Goal: Task Accomplishment & Management: Manage account settings

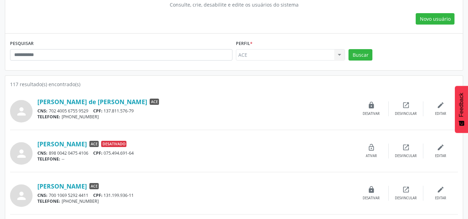
scroll to position [69, 0]
drag, startPoint x: 11, startPoint y: 84, endPoint x: 86, endPoint y: 78, distance: 75.1
drag, startPoint x: 119, startPoint y: 143, endPoint x: 173, endPoint y: 120, distance: 59.0
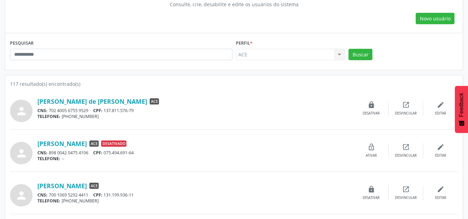
click at [145, 146] on div "[PERSON_NAME] ACE Desativado" at bounding box center [195, 144] width 317 height 8
click at [188, 106] on div "[PERSON_NAME] de [PERSON_NAME] ACE CNS: 702 4005 6755 9529 CPF: 137.811.576-79 …" at bounding box center [195, 109] width 317 height 22
click at [168, 100] on div "[PERSON_NAME] de [PERSON_NAME] ACE" at bounding box center [195, 102] width 317 height 8
click at [95, 115] on div "TELEFONE: [PHONE_NUMBER]" at bounding box center [195, 117] width 317 height 6
drag, startPoint x: 35, startPoint y: 111, endPoint x: 61, endPoint y: 110, distance: 25.3
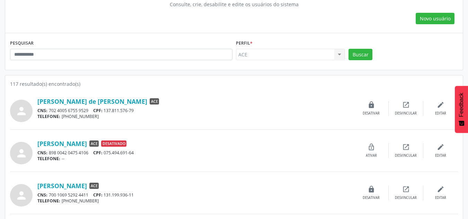
click at [57, 110] on div "person Acauan Iero de [PERSON_NAME] ACE CNS: 702 4005 6755 9529 CPF: 137.811.57…" at bounding box center [234, 108] width 448 height 27
click at [109, 110] on div "CNS: 702 4005 6755 9529 CPF: 137.811.576-79" at bounding box center [195, 111] width 317 height 6
drag, startPoint x: 136, startPoint y: 102, endPoint x: 127, endPoint y: 101, distance: 8.7
click at [127, 101] on div "[PERSON_NAME] de [PERSON_NAME] ACE" at bounding box center [195, 102] width 317 height 8
click at [316, 108] on div "CNS: 702 4005 6755 9529 CPF: 137.811.576-79" at bounding box center [195, 111] width 317 height 6
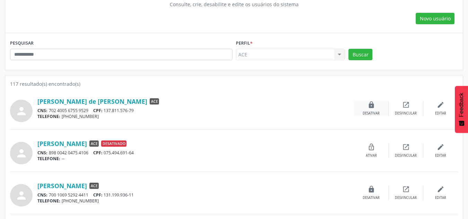
click at [370, 106] on icon "lock" at bounding box center [372, 105] width 8 height 8
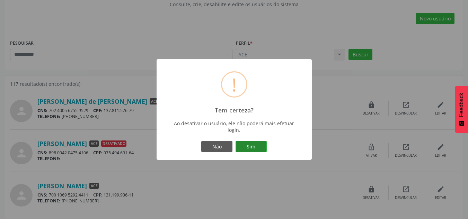
click at [253, 147] on button "Sim" at bounding box center [251, 147] width 31 height 12
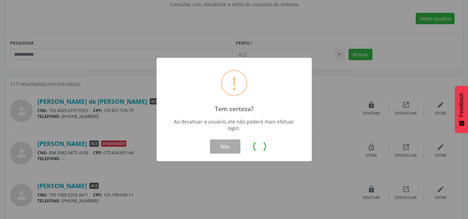
scroll to position [0, 0]
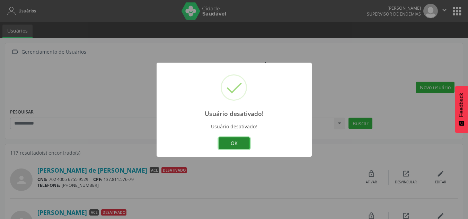
click at [237, 140] on button "OK" at bounding box center [234, 144] width 31 height 12
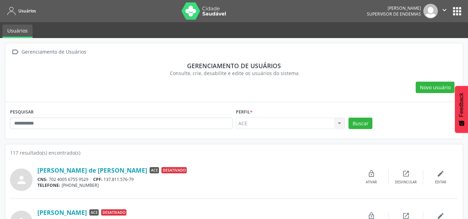
drag, startPoint x: 139, startPoint y: 170, endPoint x: 167, endPoint y: 167, distance: 27.9
click at [167, 167] on div "[PERSON_NAME] de [PERSON_NAME] ACE Desativado" at bounding box center [195, 171] width 317 height 8
click at [229, 174] on div "[PERSON_NAME] de [PERSON_NAME] ACE Desativado" at bounding box center [195, 171] width 317 height 8
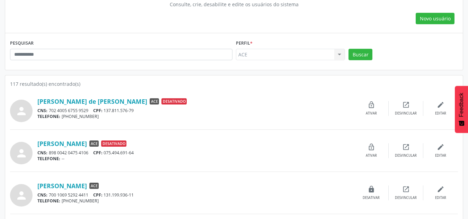
scroll to position [69, 0]
click at [372, 106] on icon "lock_open" at bounding box center [372, 105] width 8 height 8
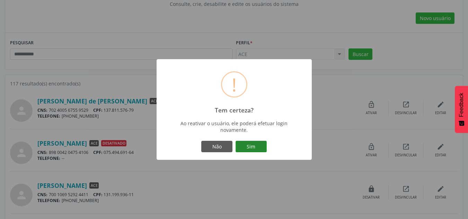
click at [255, 147] on button "Sim" at bounding box center [251, 147] width 31 height 12
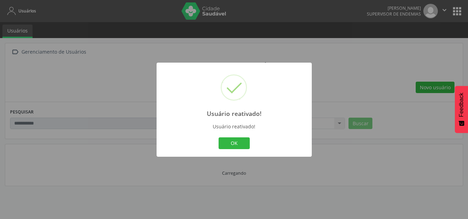
scroll to position [0, 0]
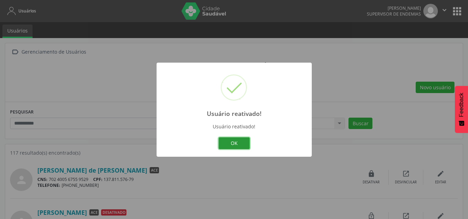
click at [235, 143] on button "OK" at bounding box center [234, 144] width 31 height 12
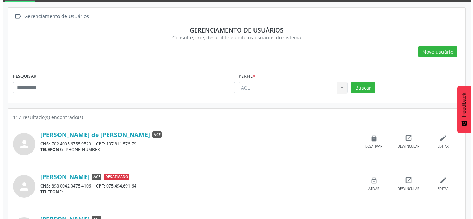
scroll to position [35, 0]
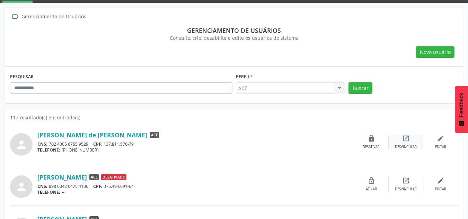
click at [408, 141] on icon "open_in_new" at bounding box center [406, 139] width 8 height 8
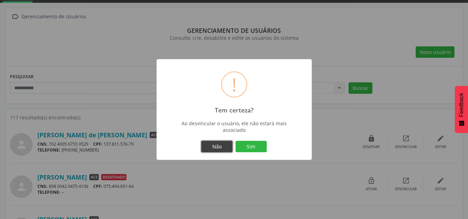
click at [207, 142] on button "Não" at bounding box center [216, 147] width 31 height 12
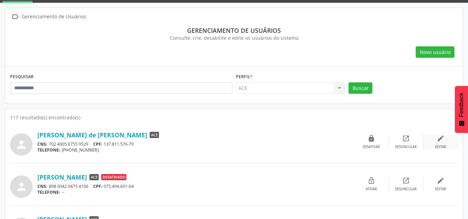
click at [440, 141] on icon "edit" at bounding box center [441, 139] width 8 height 8
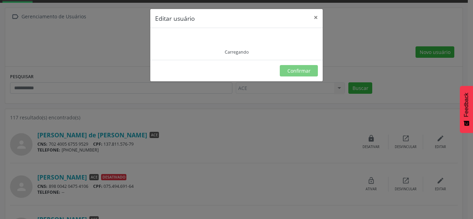
type input "**********"
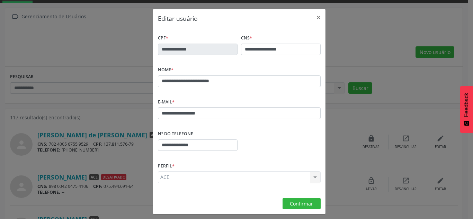
click at [158, 37] on div "**********" at bounding box center [198, 44] width 80 height 22
click at [182, 63] on div "**********" at bounding box center [197, 49] width 83 height 32
click at [159, 26] on header "Editar usuário ×" at bounding box center [239, 18] width 173 height 19
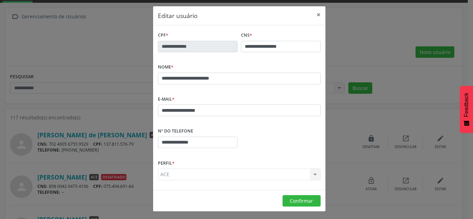
scroll to position [4, 0]
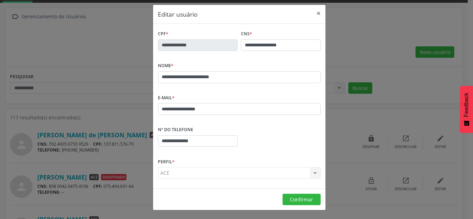
click at [164, 170] on div "ACE ACE Nenhum resultado encontrado para: " " Não há nenhuma opção para ser exi…" at bounding box center [239, 173] width 163 height 12
click at [167, 174] on div "ACE ACE Nenhum resultado encontrado para: " " Não há nenhuma opção para ser exi…" at bounding box center [239, 173] width 163 height 12
click at [168, 174] on div "ACE ACE Nenhum resultado encontrado para: " " Não há nenhuma opção para ser exi…" at bounding box center [239, 173] width 163 height 12
click at [166, 172] on div "ACE ACE Nenhum resultado encontrado para: " " Não há nenhuma opção para ser exi…" at bounding box center [239, 173] width 163 height 12
click at [184, 175] on div "ACE ACE Nenhum resultado encontrado para: " " Não há nenhuma opção para ser exi…" at bounding box center [239, 173] width 163 height 12
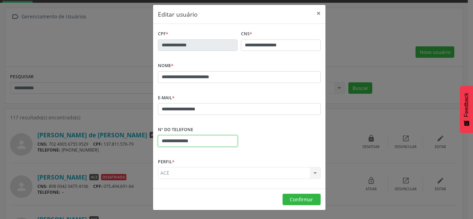
drag, startPoint x: 201, startPoint y: 140, endPoint x: 156, endPoint y: 133, distance: 45.6
click at [158, 133] on div "**********" at bounding box center [198, 136] width 80 height 22
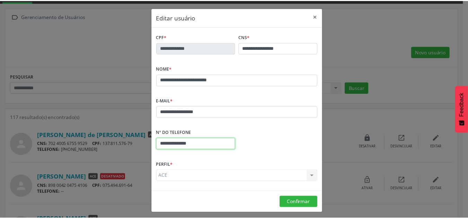
scroll to position [0, 0]
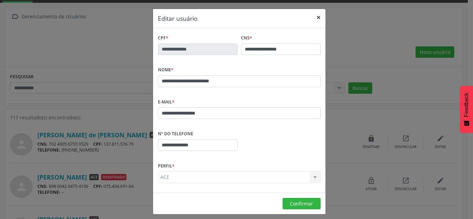
click at [316, 16] on button "×" at bounding box center [319, 17] width 14 height 17
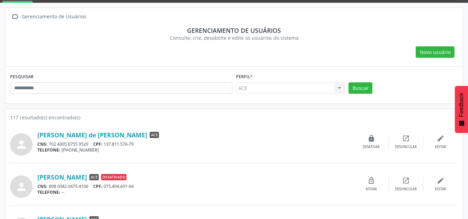
drag, startPoint x: 9, startPoint y: 76, endPoint x: 52, endPoint y: 81, distance: 43.7
click at [54, 78] on div "PESQUISAR" at bounding box center [121, 85] width 226 height 27
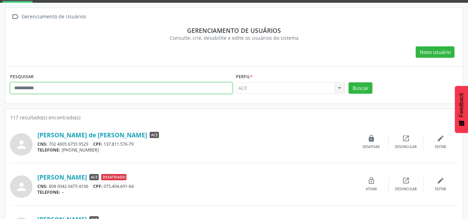
click at [52, 82] on input "text" at bounding box center [121, 88] width 222 height 12
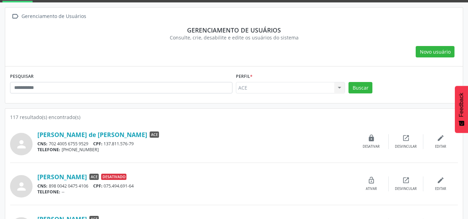
scroll to position [35, 0]
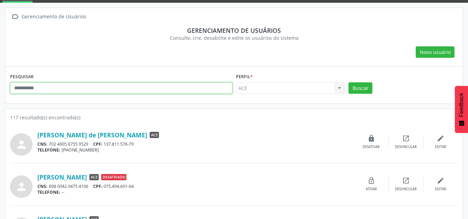
click at [35, 92] on input "text" at bounding box center [121, 88] width 222 height 12
type input "*****"
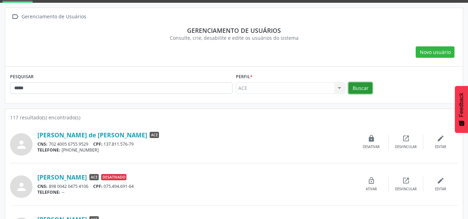
click at [368, 86] on button "Buscar" at bounding box center [361, 88] width 24 height 12
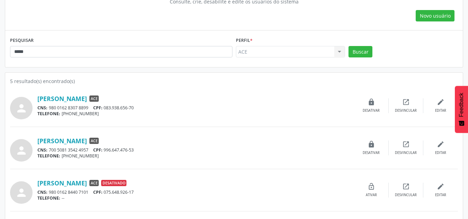
scroll to position [0, 0]
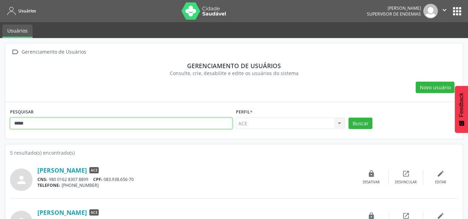
drag, startPoint x: 37, startPoint y: 119, endPoint x: -10, endPoint y: 116, distance: 46.9
click at [0, 116] on html "Usuários [PERSON_NAME] Supervisor de Endemias  Configurações Sair apps Usuário…" at bounding box center [234, 109] width 468 height 219
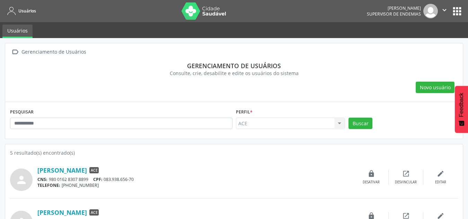
drag, startPoint x: 127, startPoint y: 178, endPoint x: 105, endPoint y: 179, distance: 21.8
click at [105, 179] on div "CNS: 980 0162 8307 8899 CPF: 083.938.656-70" at bounding box center [195, 180] width 317 height 6
copy div "083.938.656-70"
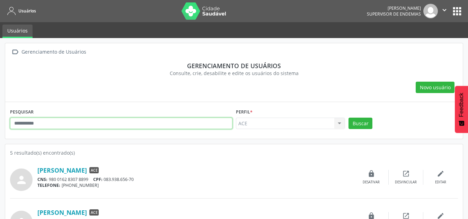
click at [42, 121] on input "text" at bounding box center [121, 124] width 222 height 12
paste input "**********"
type input "**********"
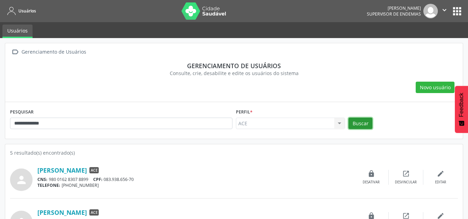
click at [352, 123] on button "Buscar" at bounding box center [361, 124] width 24 height 12
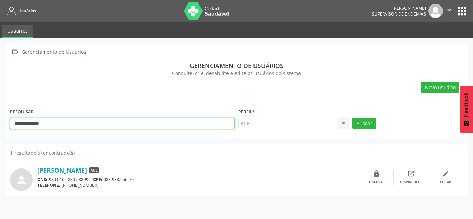
drag, startPoint x: 53, startPoint y: 121, endPoint x: -39, endPoint y: 113, distance: 92.8
click at [0, 113] on html "**********" at bounding box center [236, 109] width 473 height 219
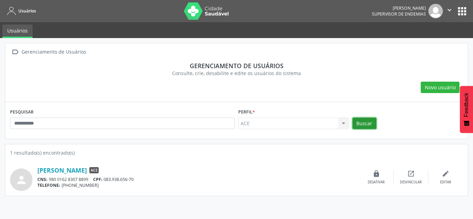
click at [375, 127] on button "Buscar" at bounding box center [365, 124] width 24 height 12
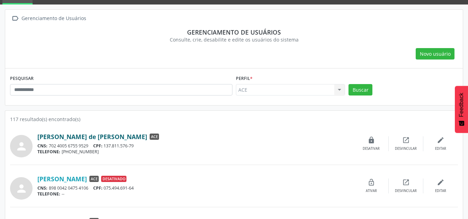
scroll to position [34, 0]
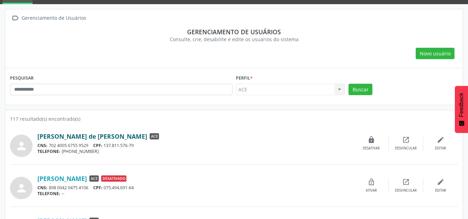
click at [56, 138] on link "[PERSON_NAME] de [PERSON_NAME]" at bounding box center [92, 137] width 110 height 8
